Goal: Task Accomplishment & Management: Use online tool/utility

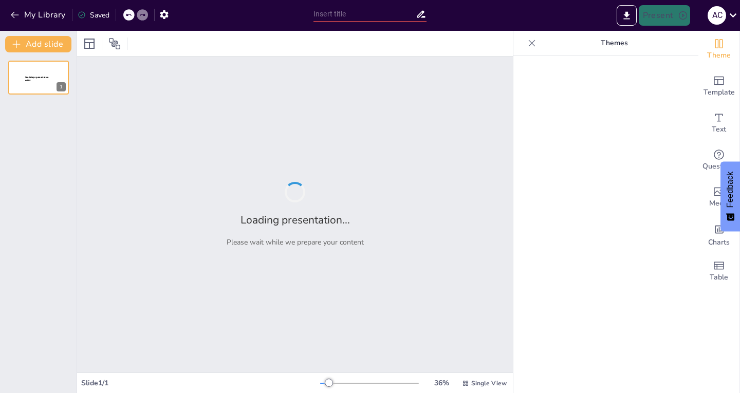
type input "New Sendsteps"
type input "Make in [GEOGRAPHIC_DATA] 2.0: A Decade of Transformation in Manufacturing"
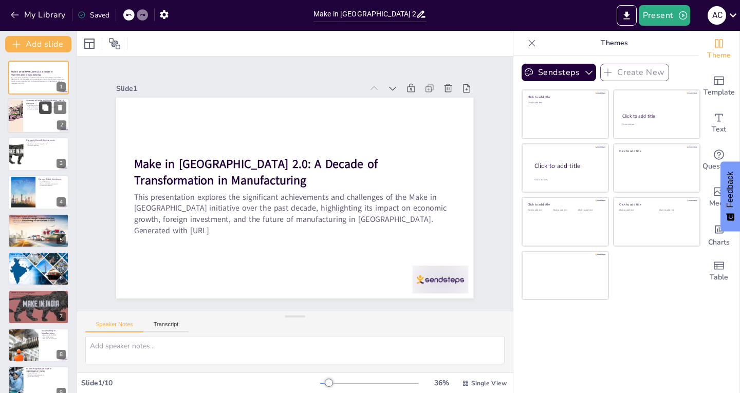
click at [46, 112] on button at bounding box center [45, 108] width 12 height 12
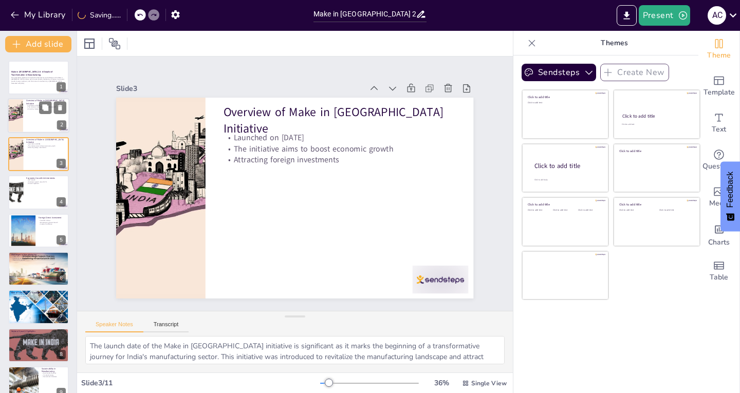
click at [14, 108] on div at bounding box center [16, 116] width 62 height 35
click at [17, 108] on div at bounding box center [16, 116] width 62 height 35
click at [37, 144] on p "Launched on [DATE]" at bounding box center [46, 144] width 40 height 2
click at [62, 107] on icon at bounding box center [60, 107] width 7 height 7
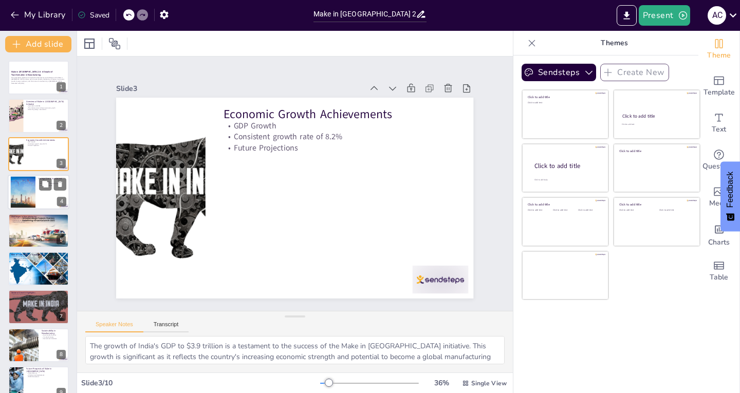
click at [61, 194] on div at bounding box center [39, 192] width 62 height 35
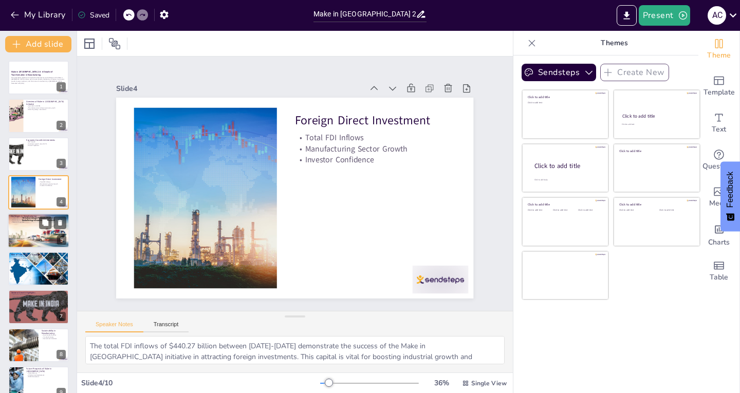
click at [39, 230] on div at bounding box center [39, 230] width 62 height 35
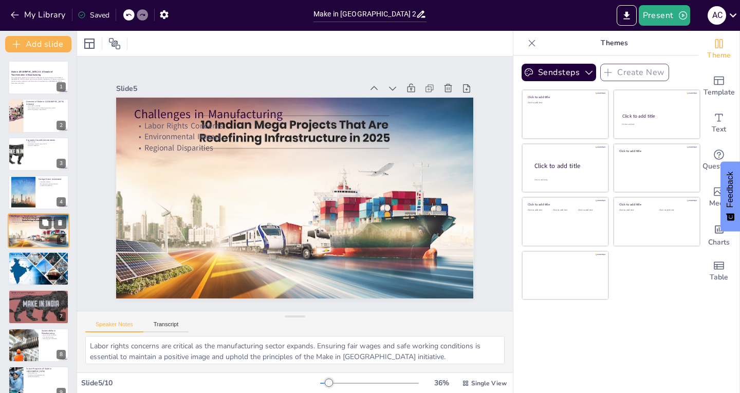
scroll to position [8, 0]
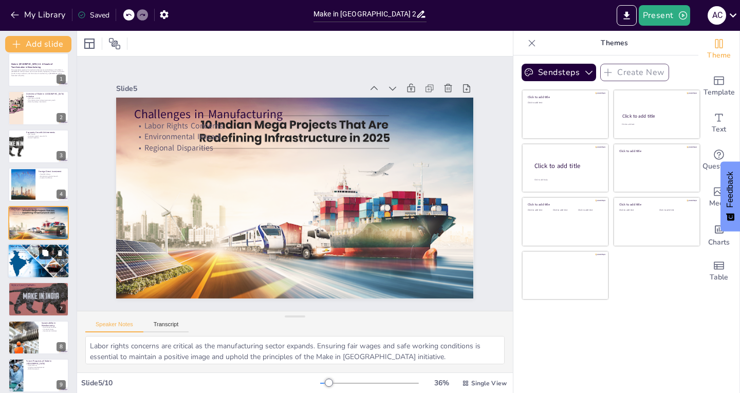
click at [41, 259] on button at bounding box center [45, 253] width 12 height 12
type textarea "The adoption of Industry 4.0 technologies is pivotal for modernizing India's ma…"
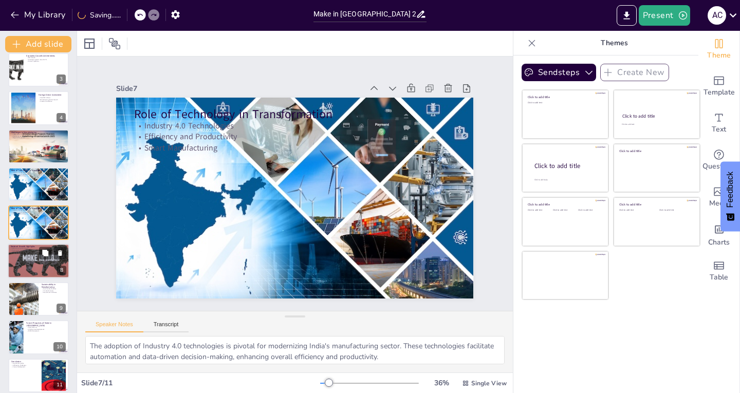
scroll to position [92, 0]
